Goal: Task Accomplishment & Management: Manage account settings

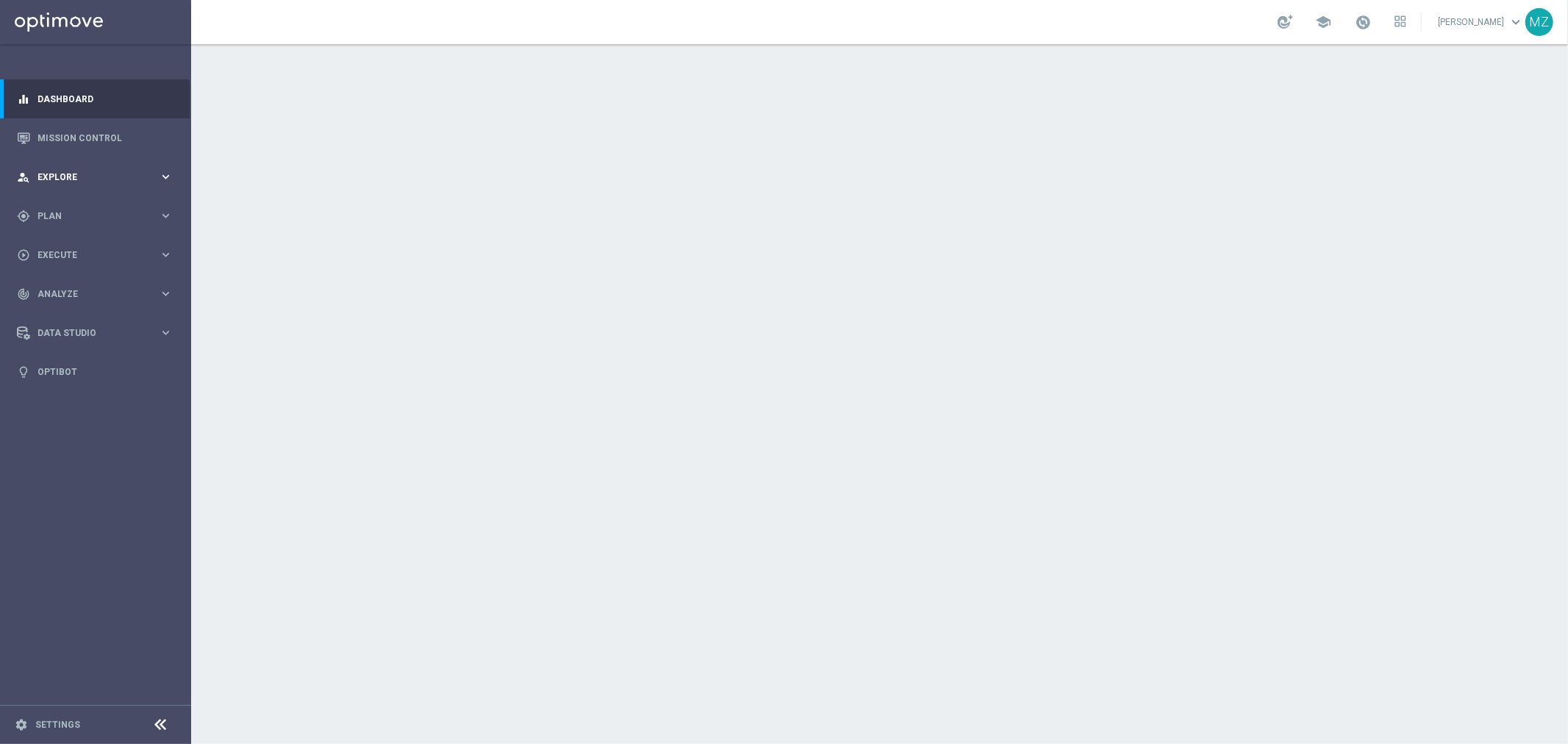
click at [60, 167] on div "person_search Explore keyboard_arrow_right" at bounding box center [95, 176] width 190 height 39
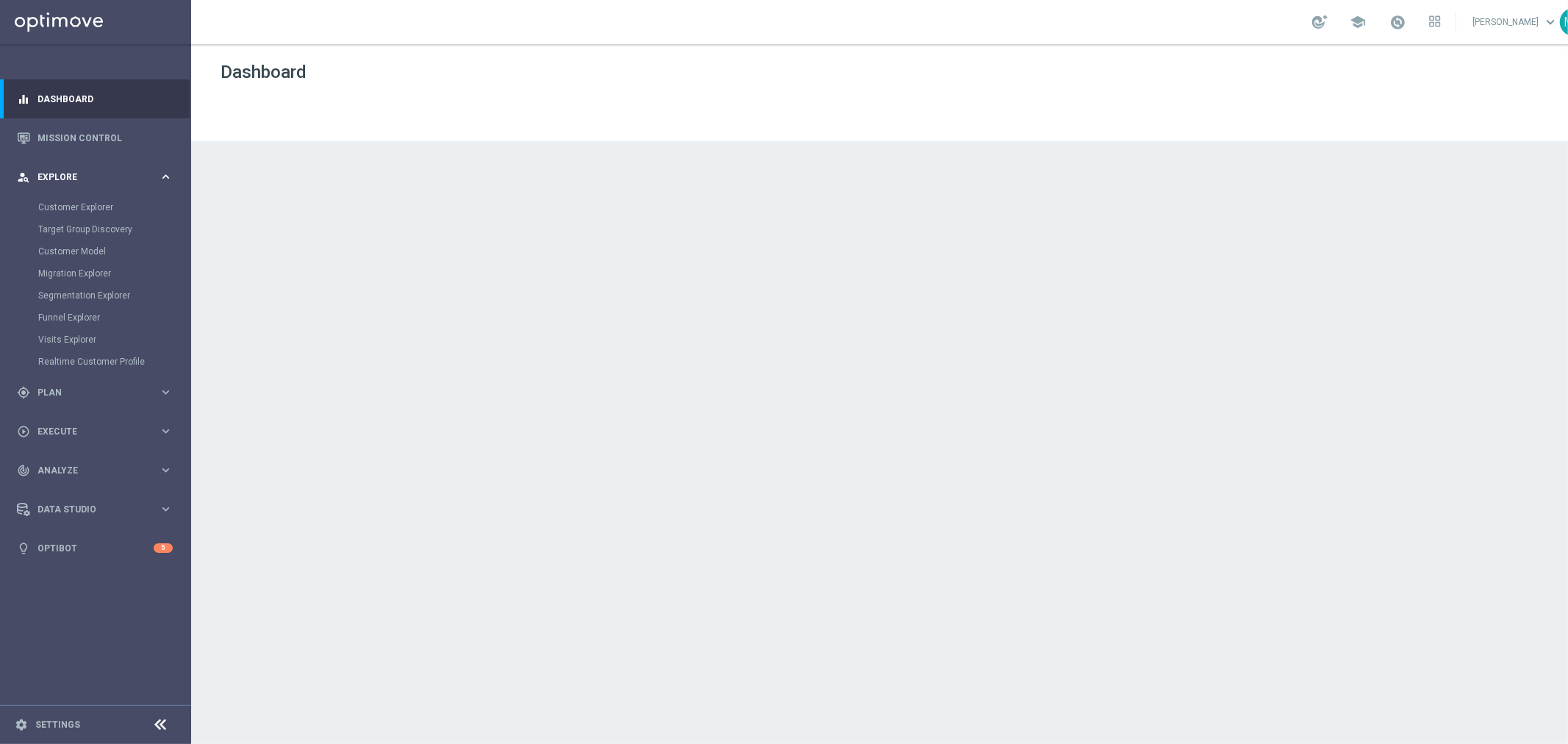
click at [60, 167] on div "person_search Explore keyboard_arrow_right" at bounding box center [95, 176] width 190 height 39
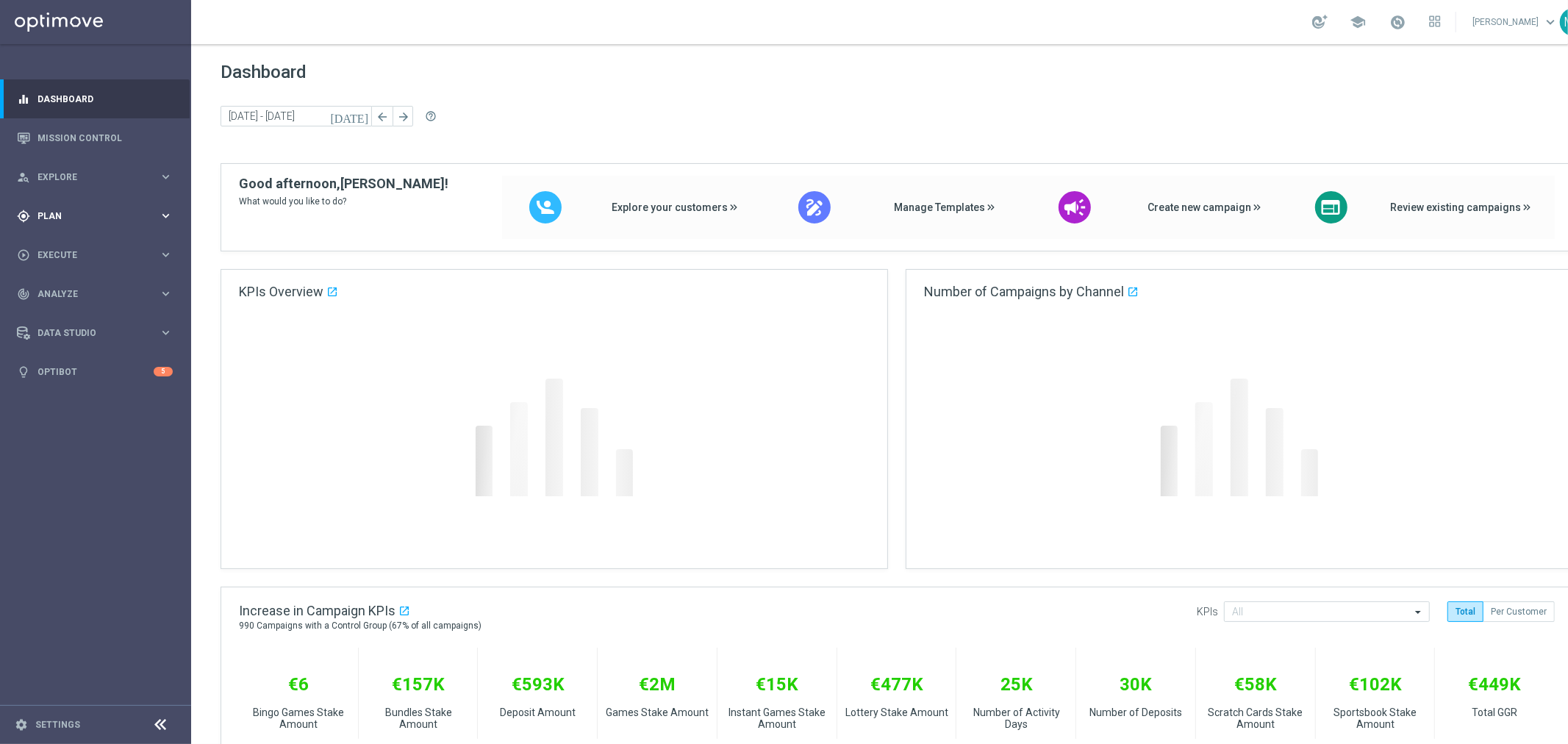
click at [70, 212] on span "Plan" at bounding box center [98, 216] width 121 height 9
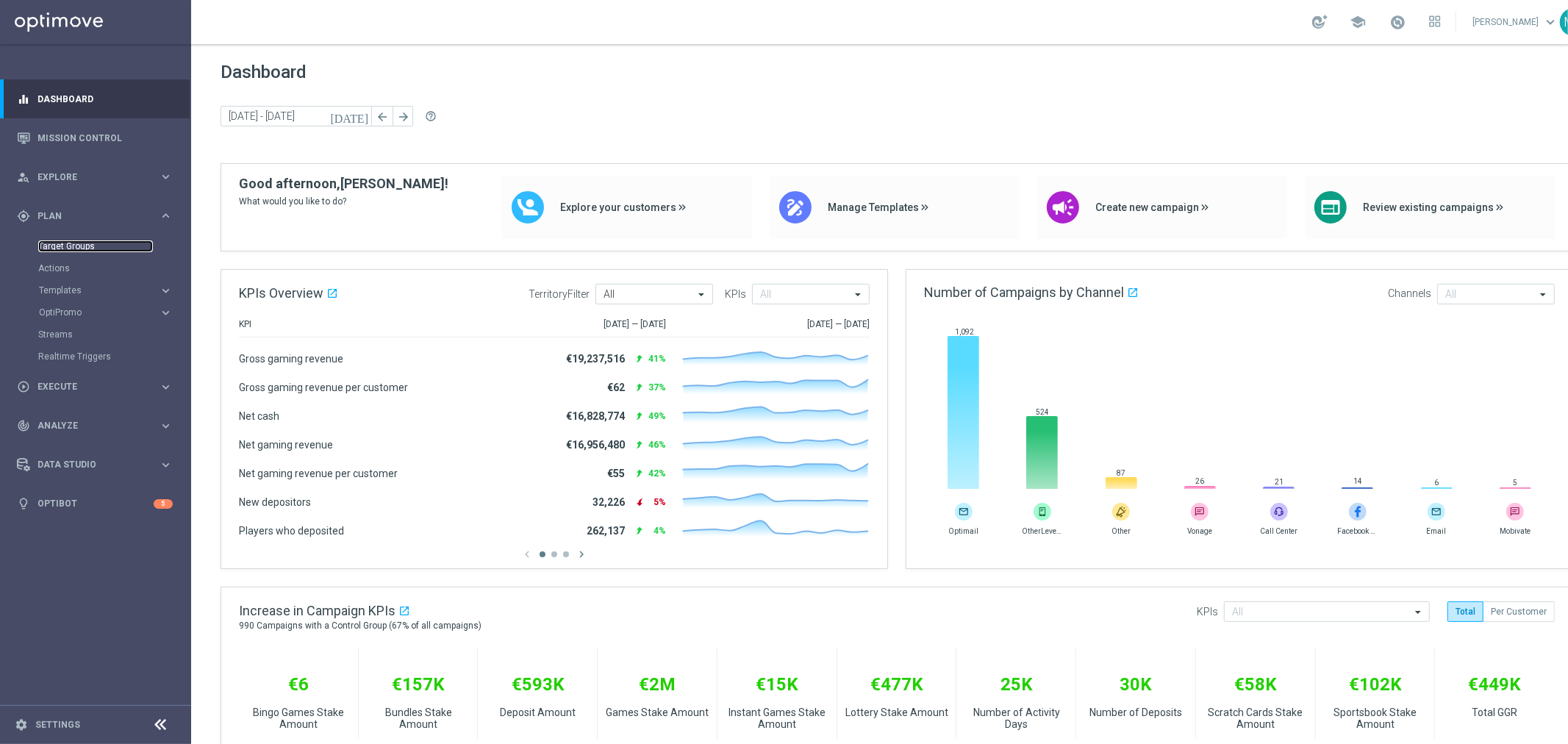
click at [69, 240] on link "Target Groups" at bounding box center [96, 246] width 115 height 12
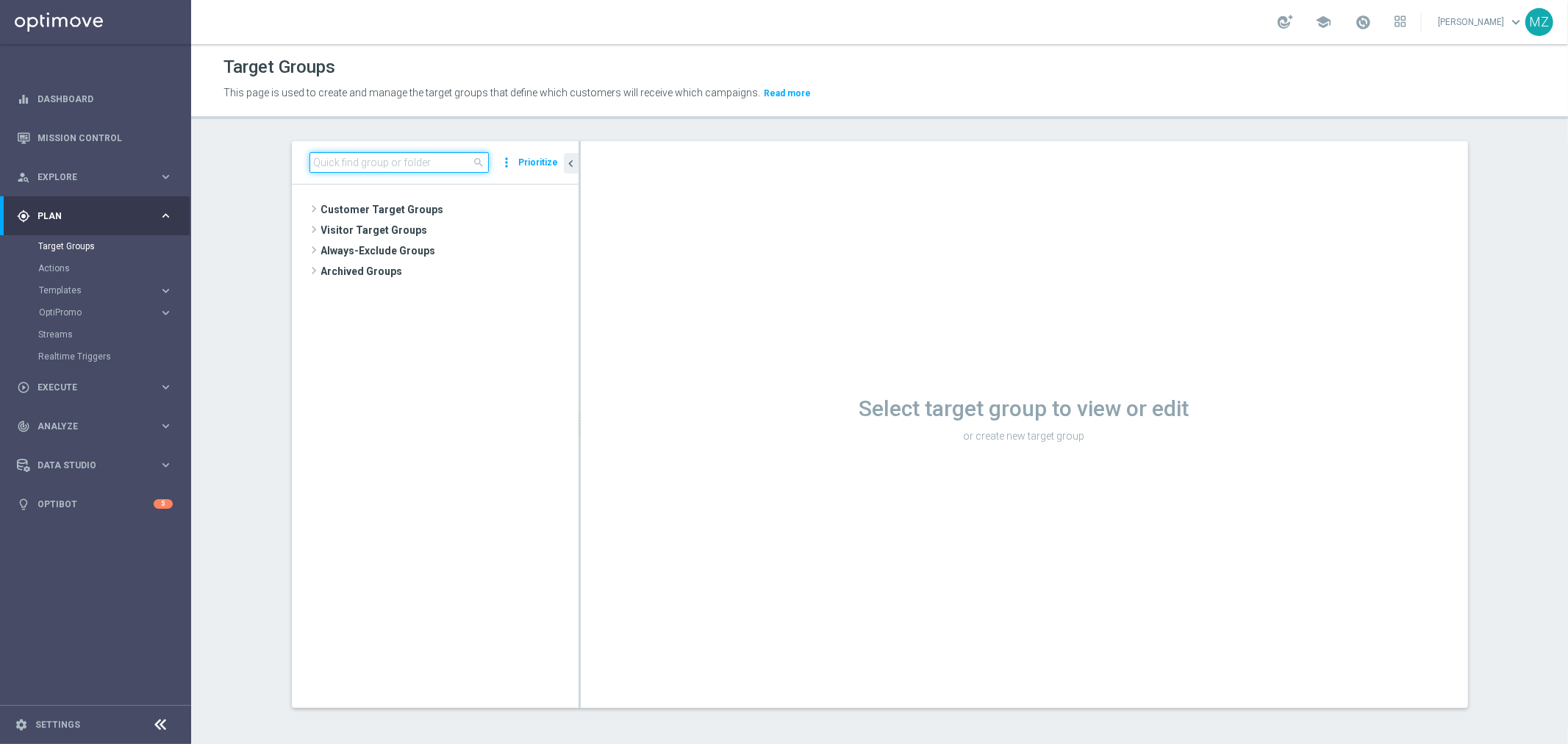
click at [318, 164] on input at bounding box center [399, 163] width 180 height 21
paste input "ALL_SER_MIX__2KTHRESHOLDWEEKLY"
type input "ALL_SER_MIX__2KTHRESHOLDWEEKLY"
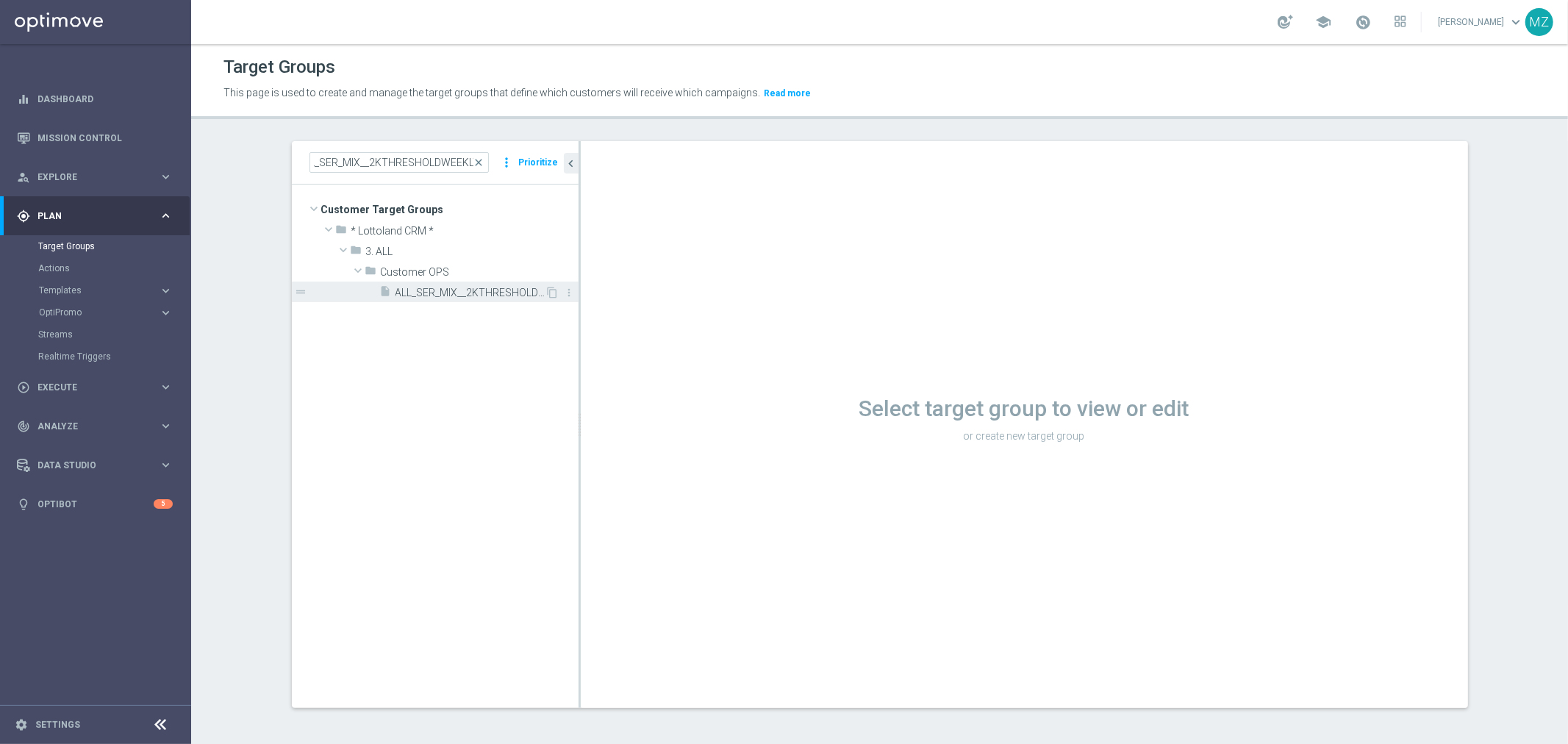
click at [453, 289] on span "ALL_SER_MIX__2KTHRESHOLDWEEKLY" at bounding box center [471, 293] width 150 height 13
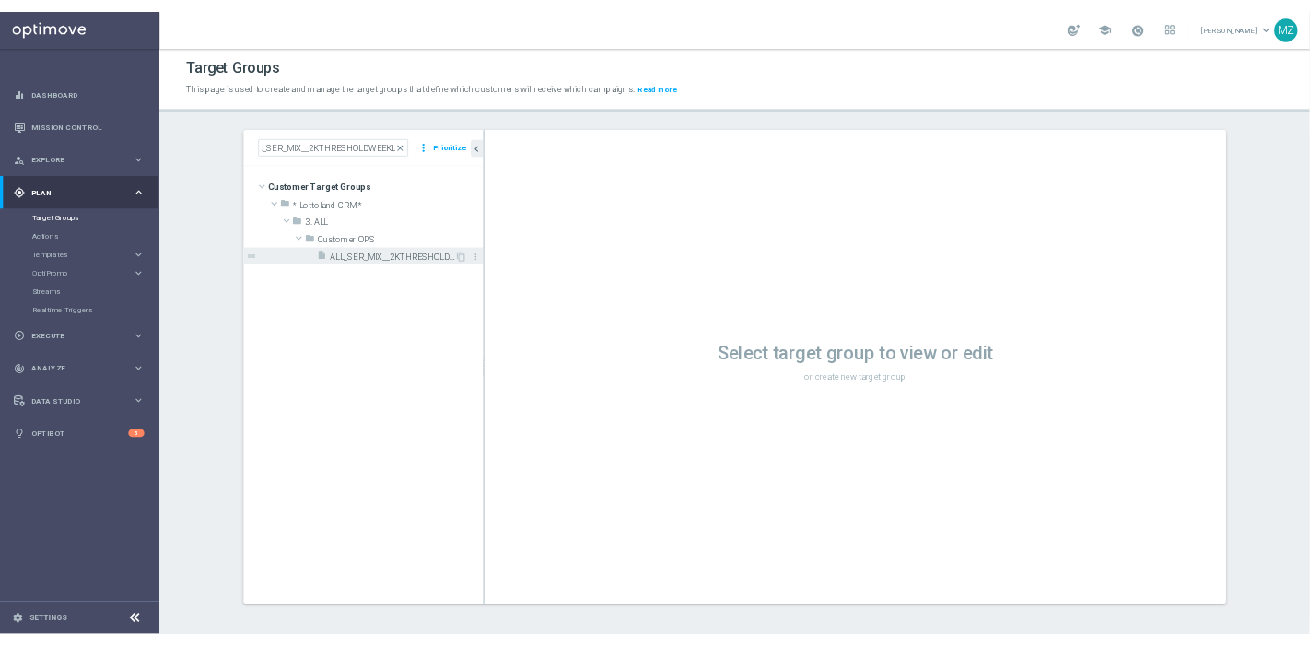
scroll to position [0, 0]
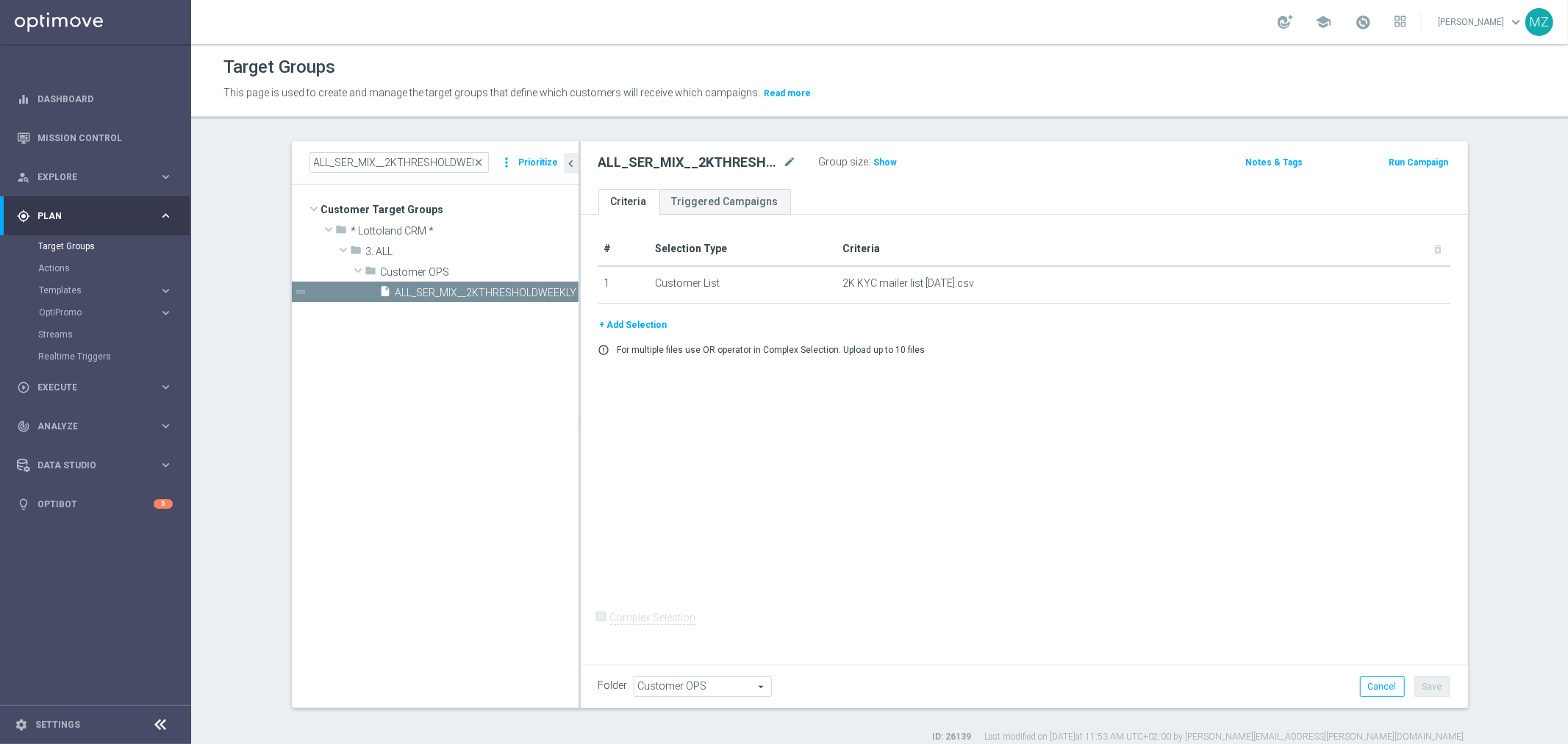
click at [604, 319] on button "+ Add Selection" at bounding box center [634, 325] width 70 height 16
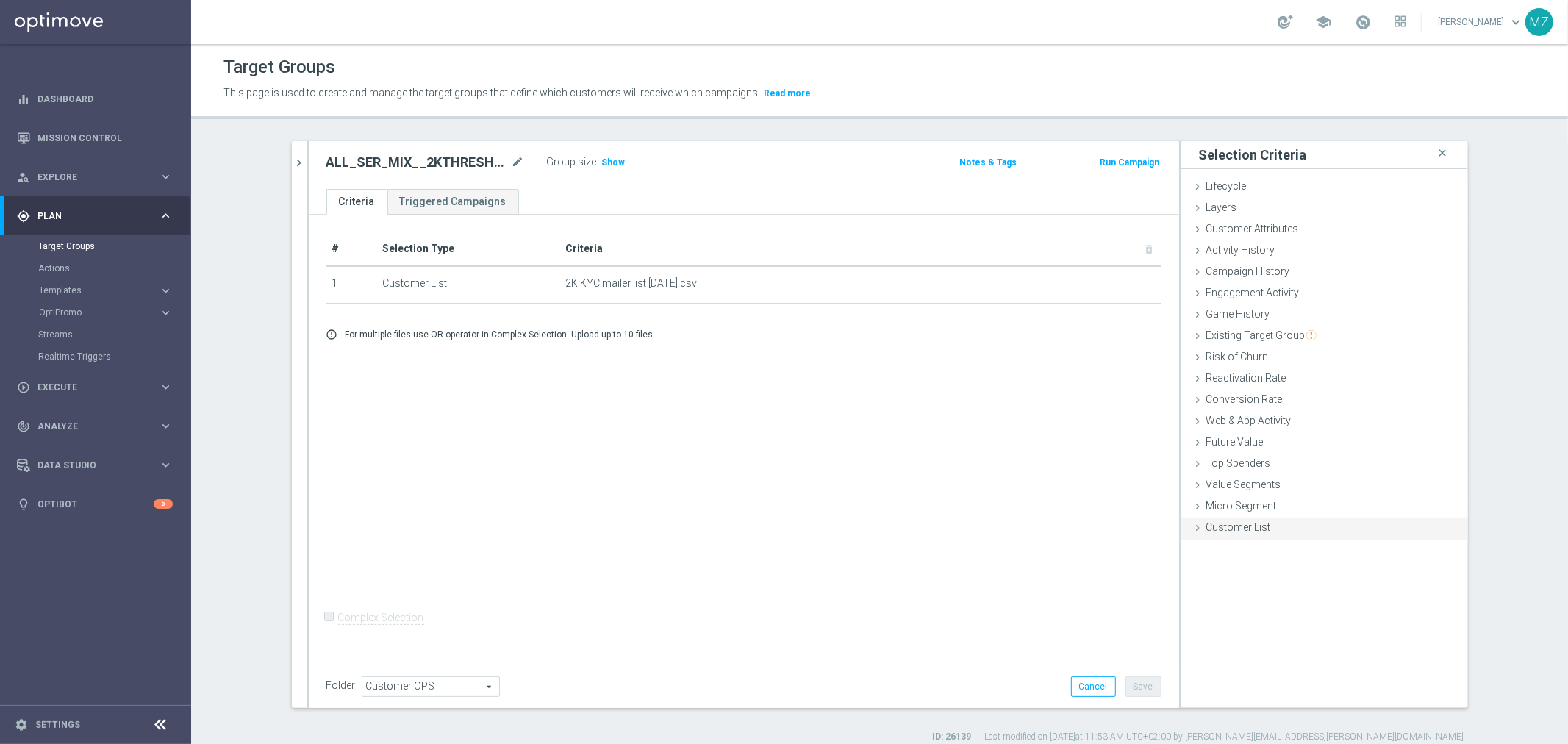
click at [1207, 528] on span "Customer List" at bounding box center [1238, 527] width 65 height 12
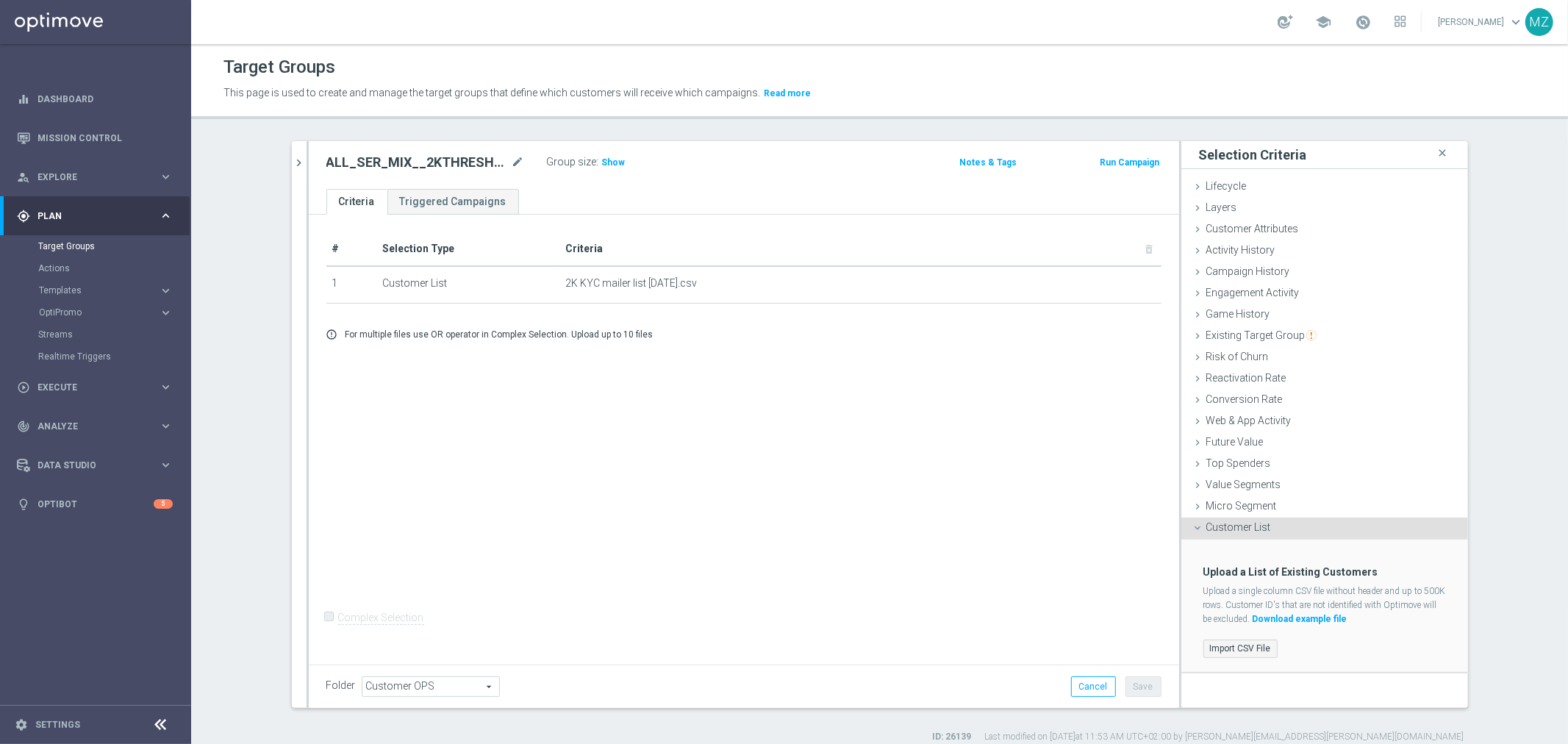
click at [1221, 643] on label "Import CSV File" at bounding box center [1240, 649] width 74 height 18
click at [0, 0] on input "Import CSV File" at bounding box center [0, 0] width 0 height 0
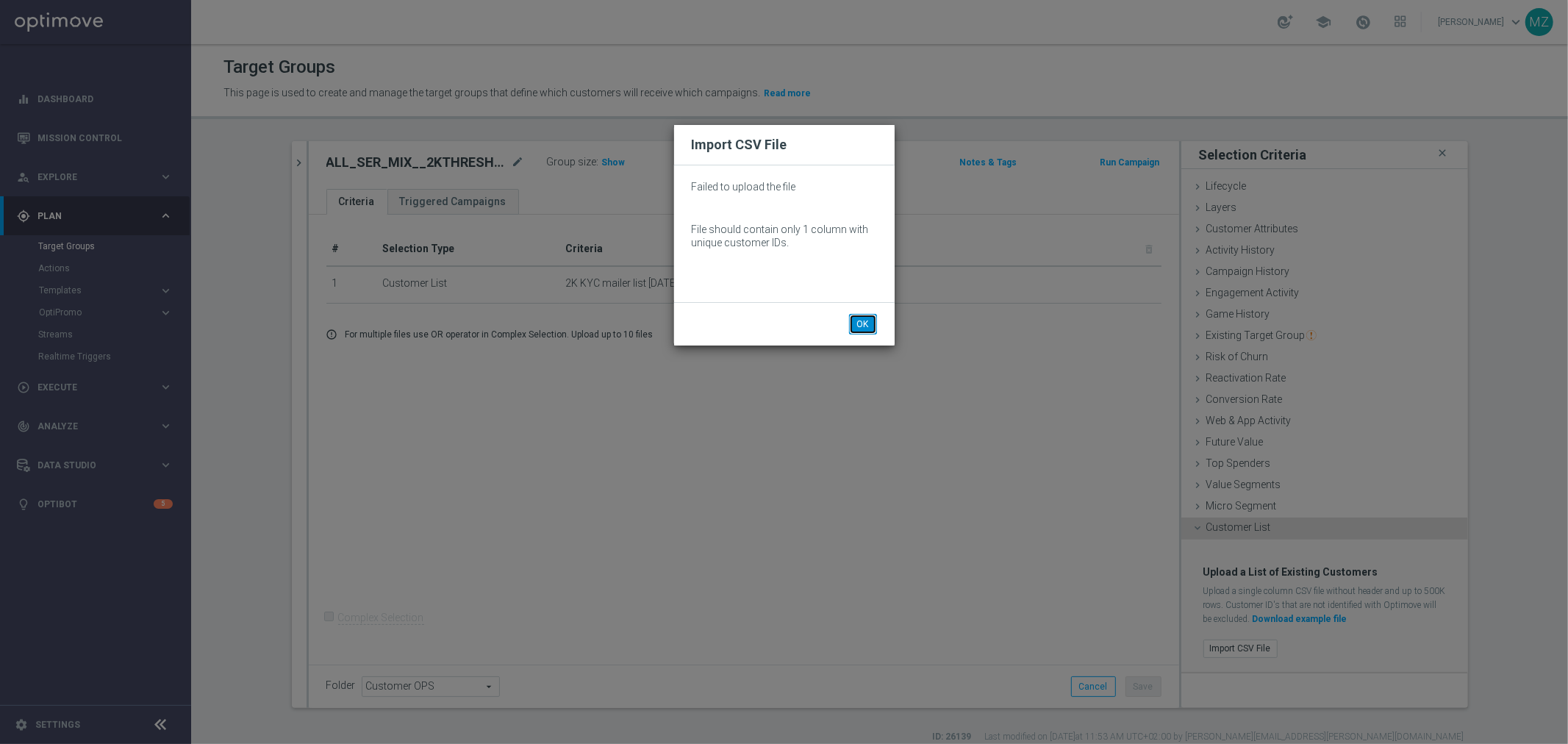
click at [859, 326] on button "OK" at bounding box center [863, 324] width 28 height 21
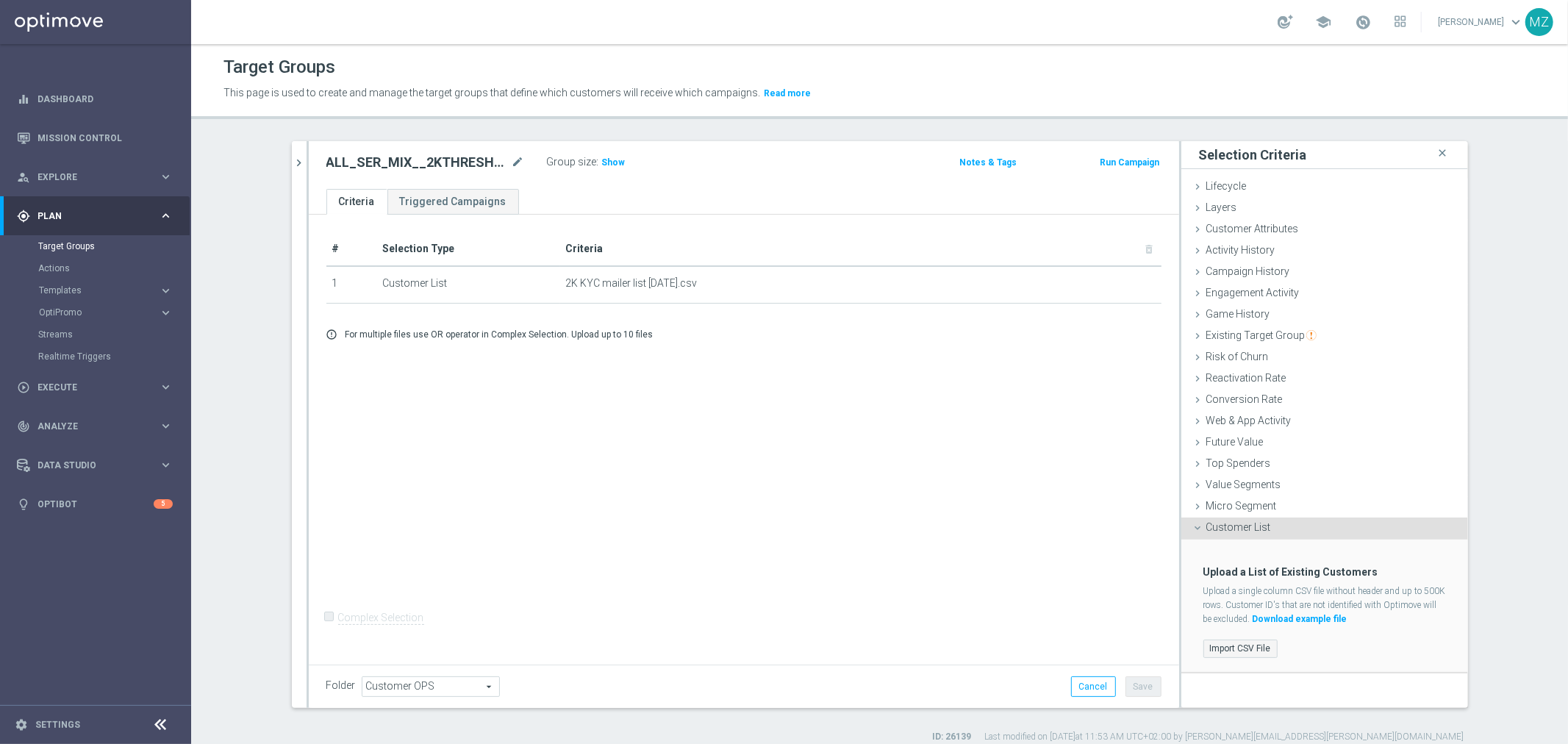
click at [1243, 645] on label "Import CSV File" at bounding box center [1240, 649] width 74 height 18
click at [0, 0] on input "Import CSV File" at bounding box center [0, 0] width 0 height 0
click at [1230, 655] on label "Import CSV File" at bounding box center [1240, 649] width 74 height 18
click at [0, 0] on input "Import CSV File" at bounding box center [0, 0] width 0 height 0
click at [1235, 650] on label "Import CSV File" at bounding box center [1240, 649] width 74 height 18
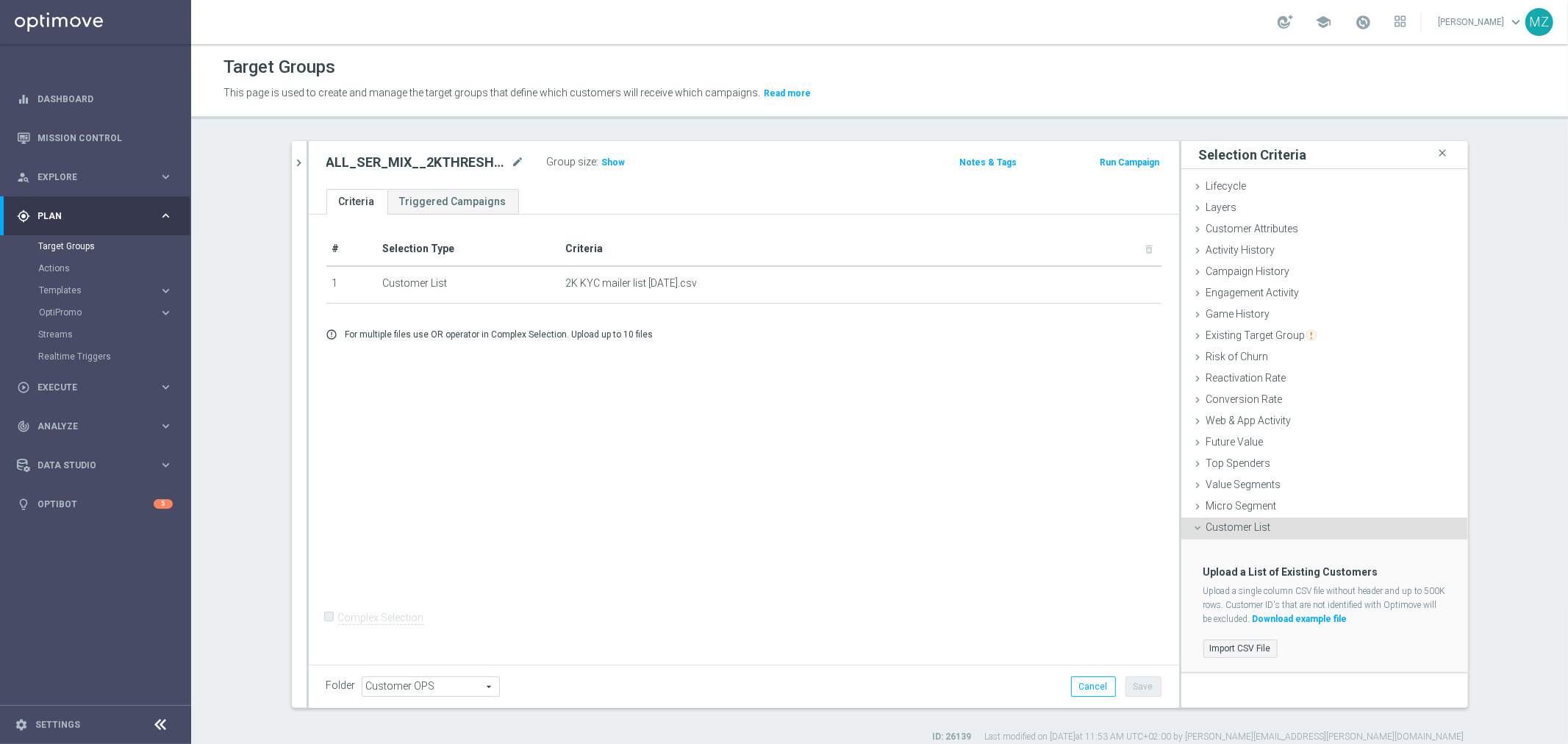
click at [0, 0] on input "Import CSV File" at bounding box center [0, 0] width 0 height 0
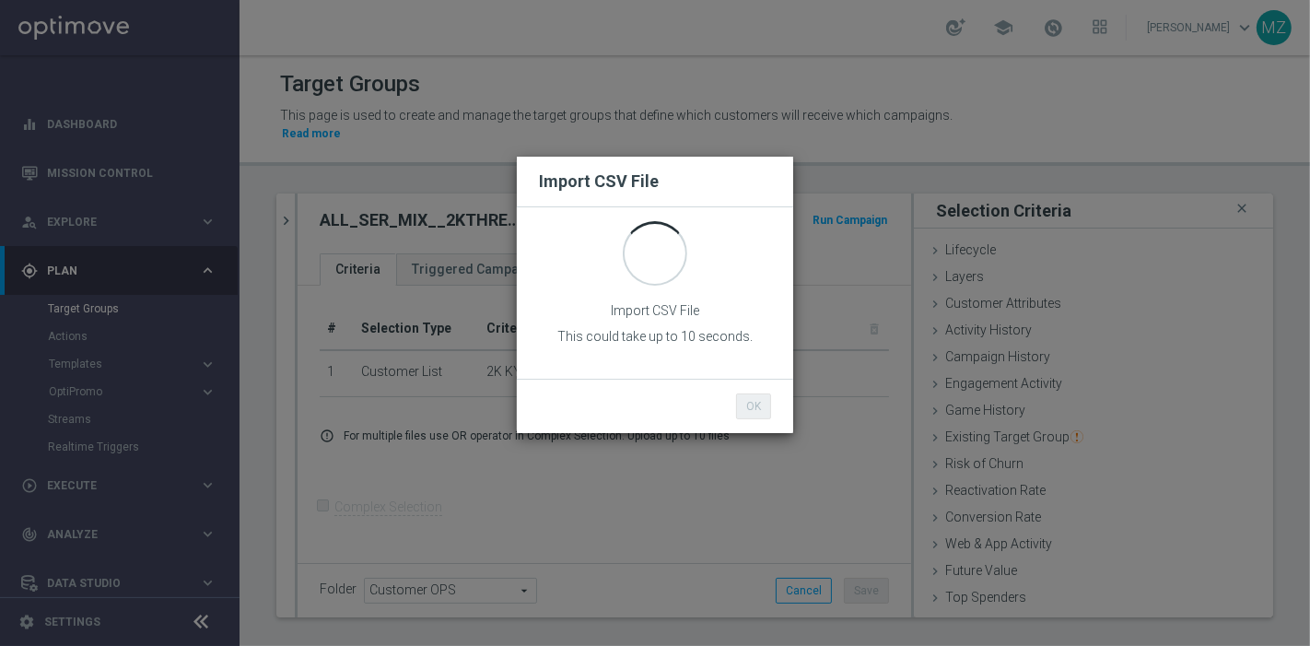
click at [717, 19] on div "Import CSV File Import CSV File This could take up to 10 seconds. OK Cancel" at bounding box center [655, 323] width 1310 height 646
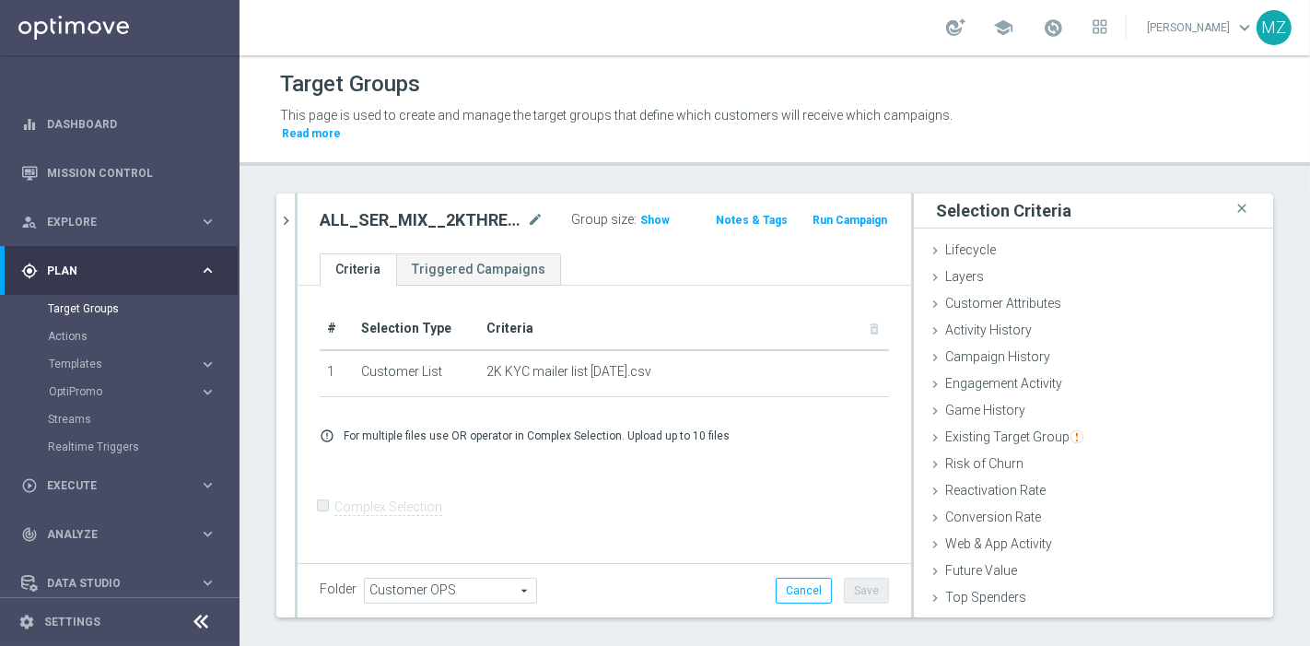
scroll to position [16, 0]
